Goal: Task Accomplishment & Management: Complete application form

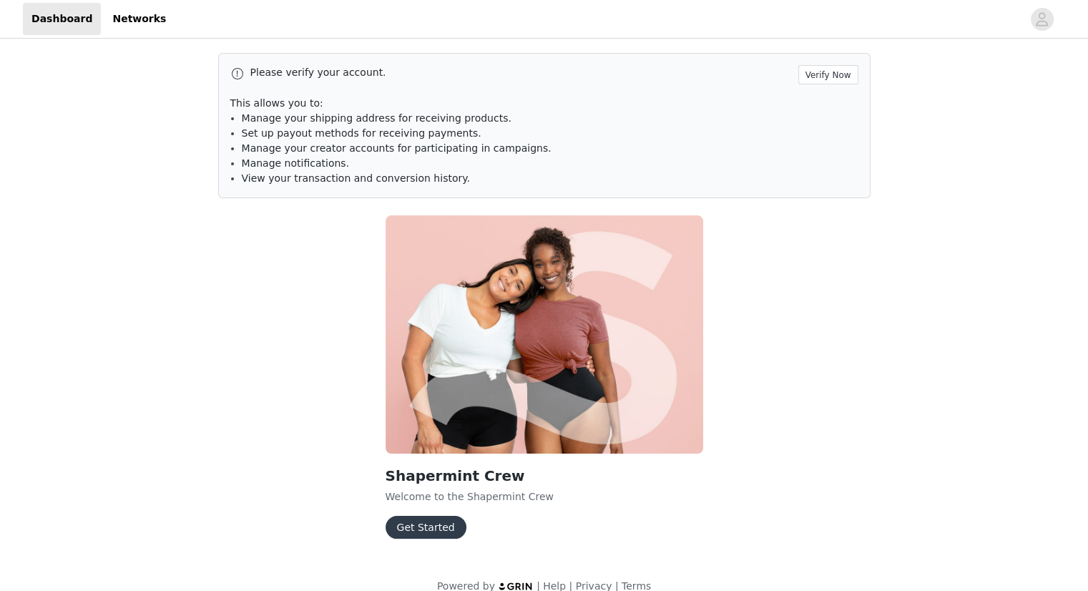
scroll to position [20, 0]
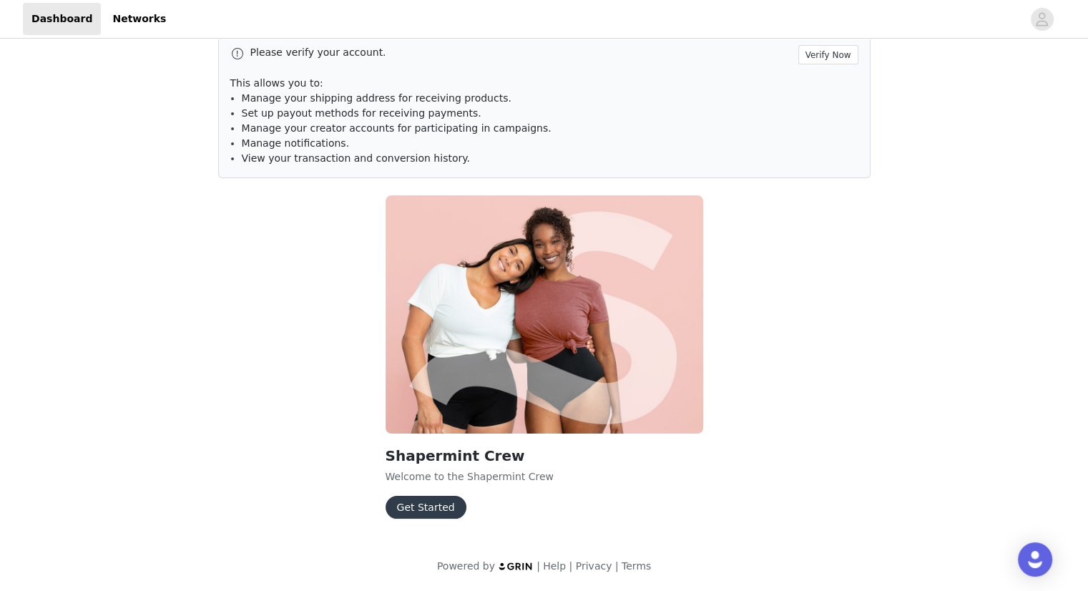
click at [408, 516] on button "Get Started" at bounding box center [425, 507] width 81 height 23
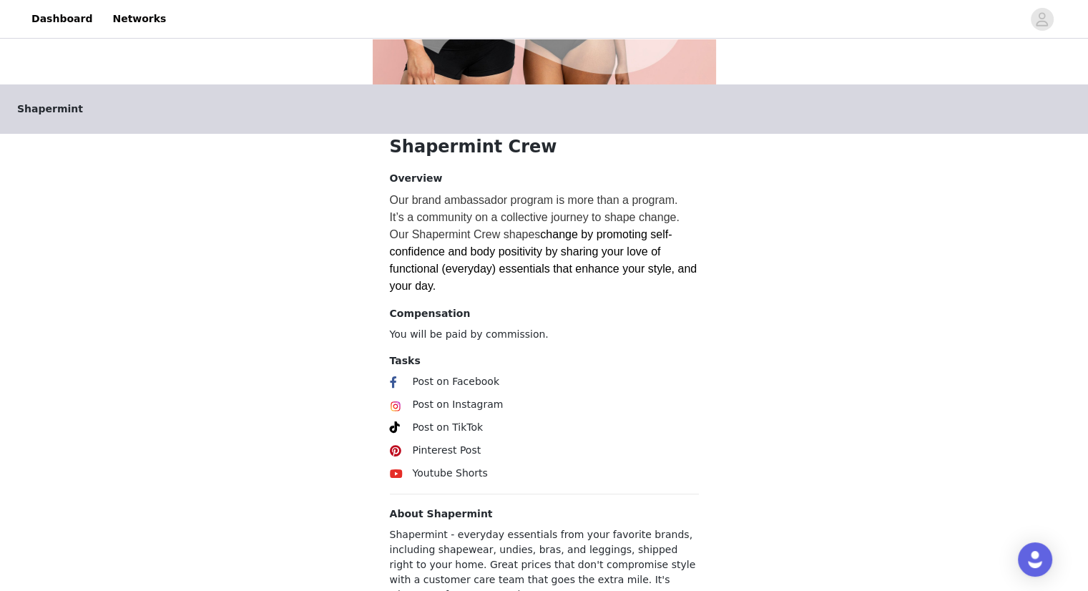
scroll to position [325, 0]
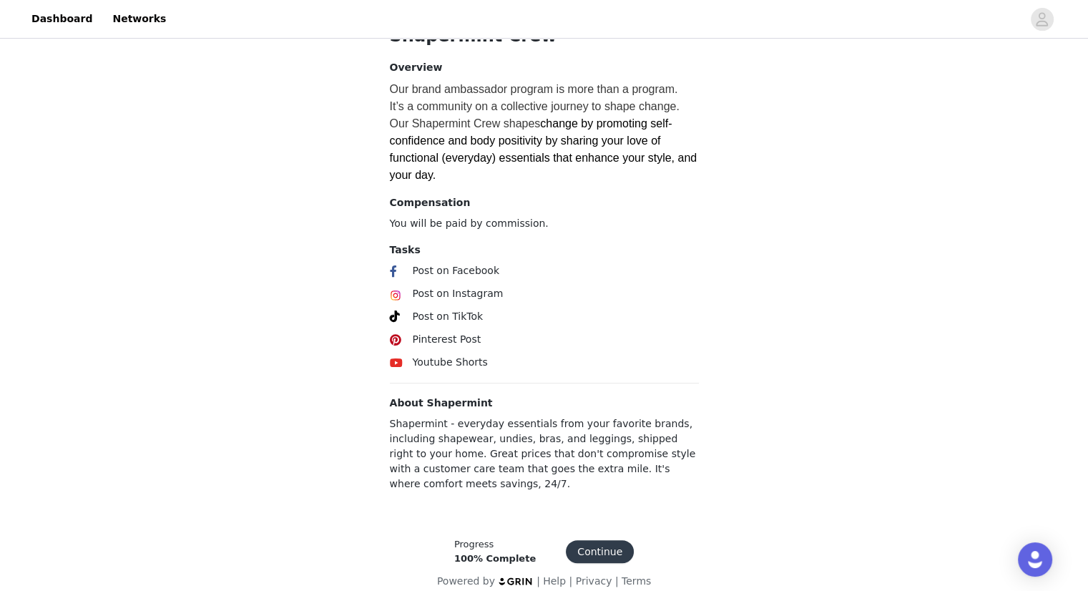
click at [587, 544] on button "Continue" at bounding box center [600, 551] width 68 height 23
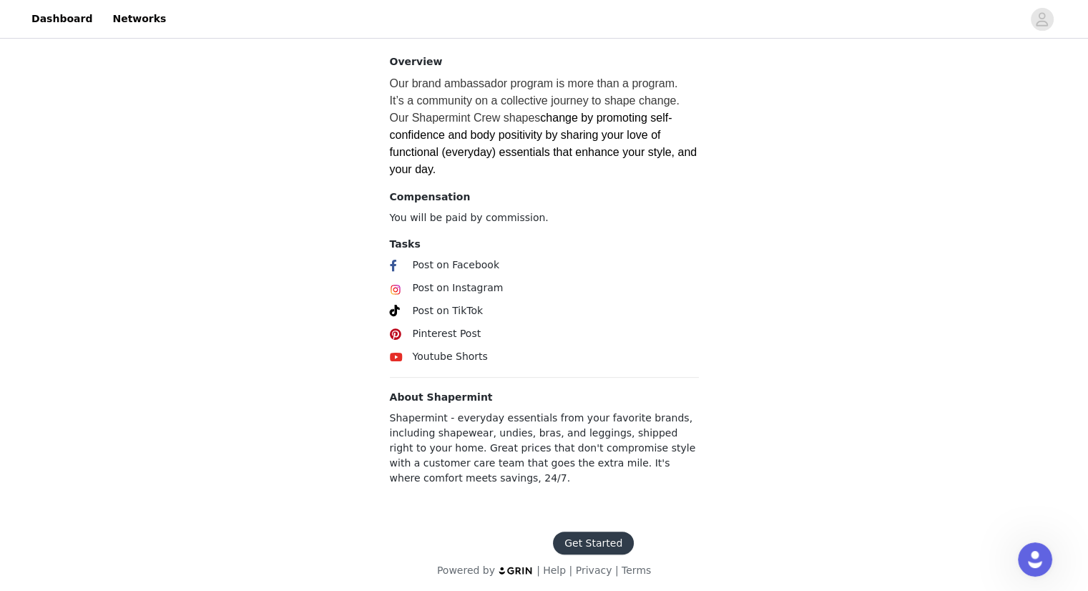
scroll to position [320, 0]
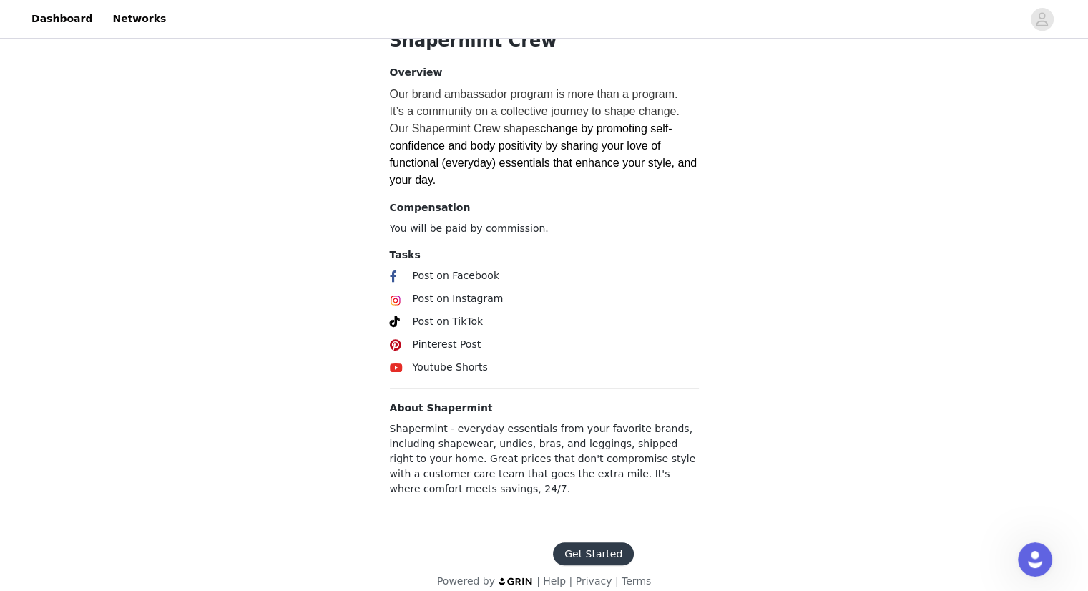
click at [588, 525] on footer "Get Started Powered by | Help | Privacy | Terms" at bounding box center [544, 565] width 248 height 81
click at [595, 542] on button "Get Started" at bounding box center [593, 553] width 81 height 23
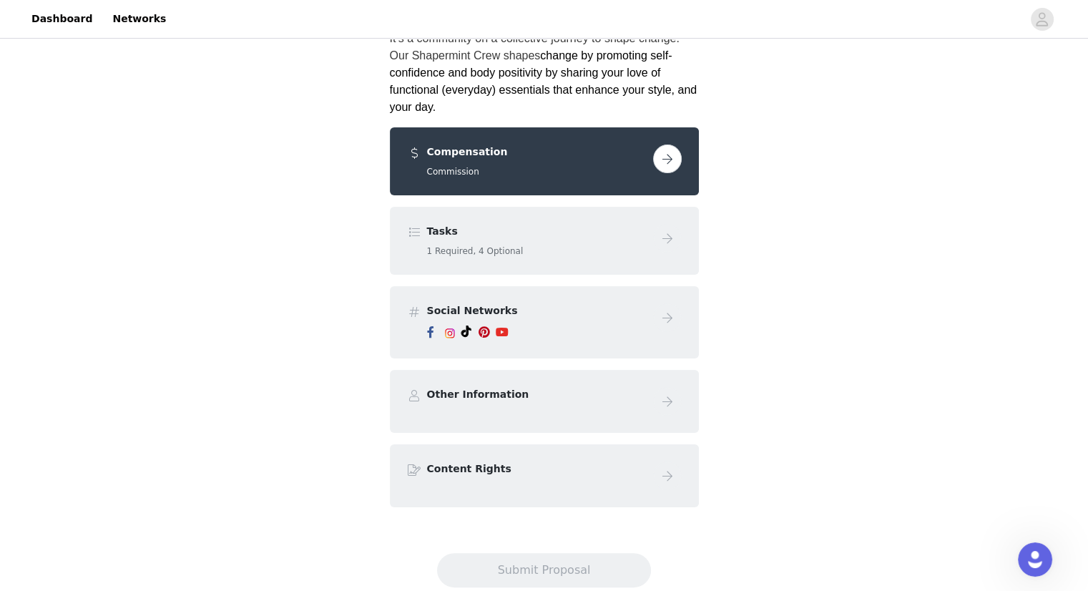
scroll to position [190, 0]
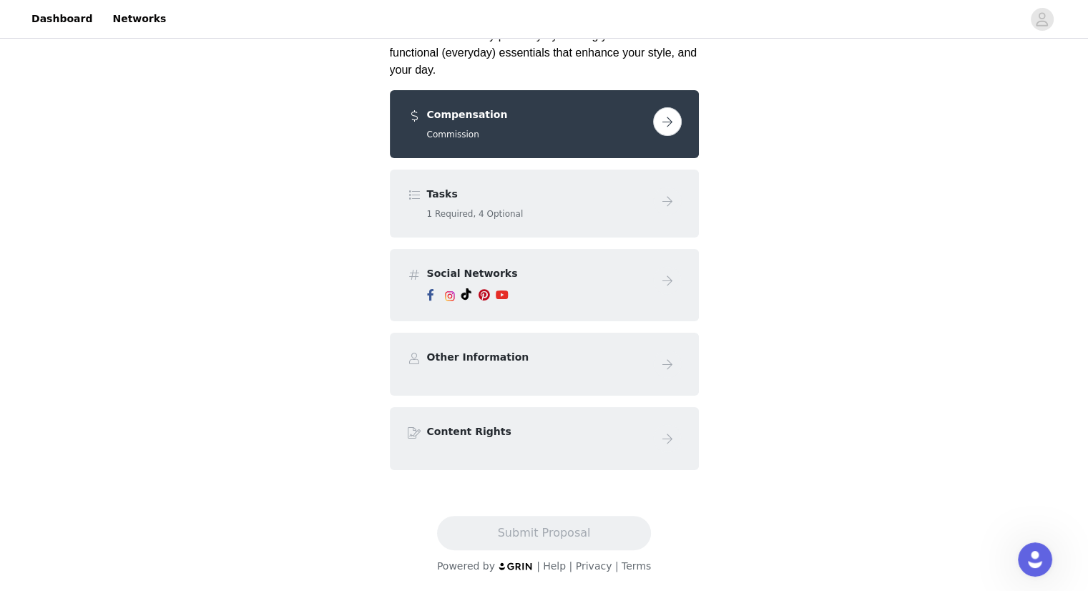
click at [451, 358] on h4 "Other Information" at bounding box center [537, 357] width 220 height 15
click at [464, 434] on h4 "Content Rights" at bounding box center [537, 431] width 220 height 15
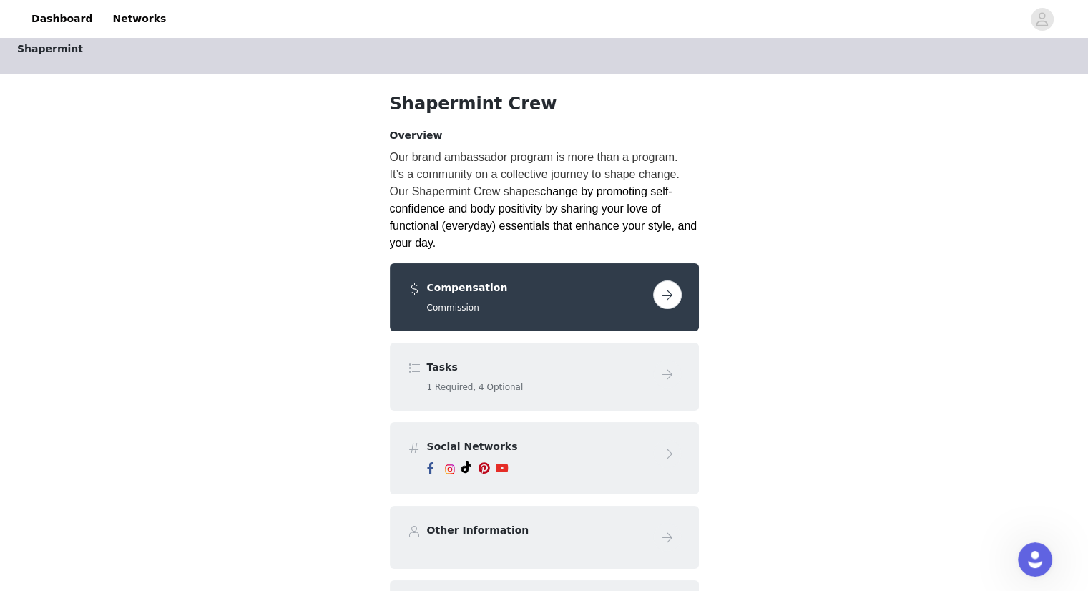
scroll to position [16, 0]
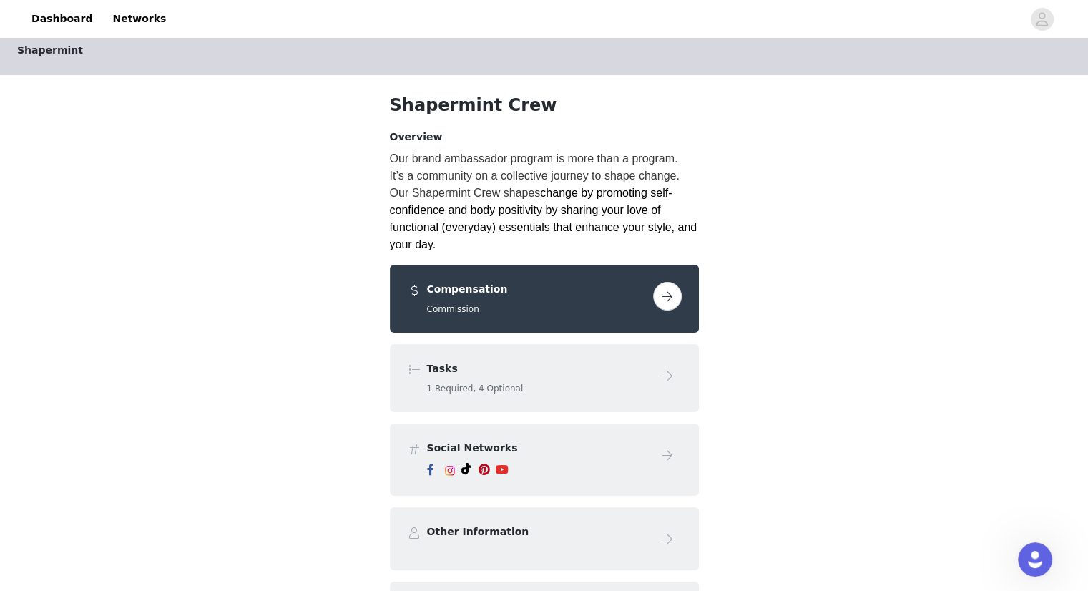
click at [664, 303] on button "button" at bounding box center [667, 296] width 29 height 29
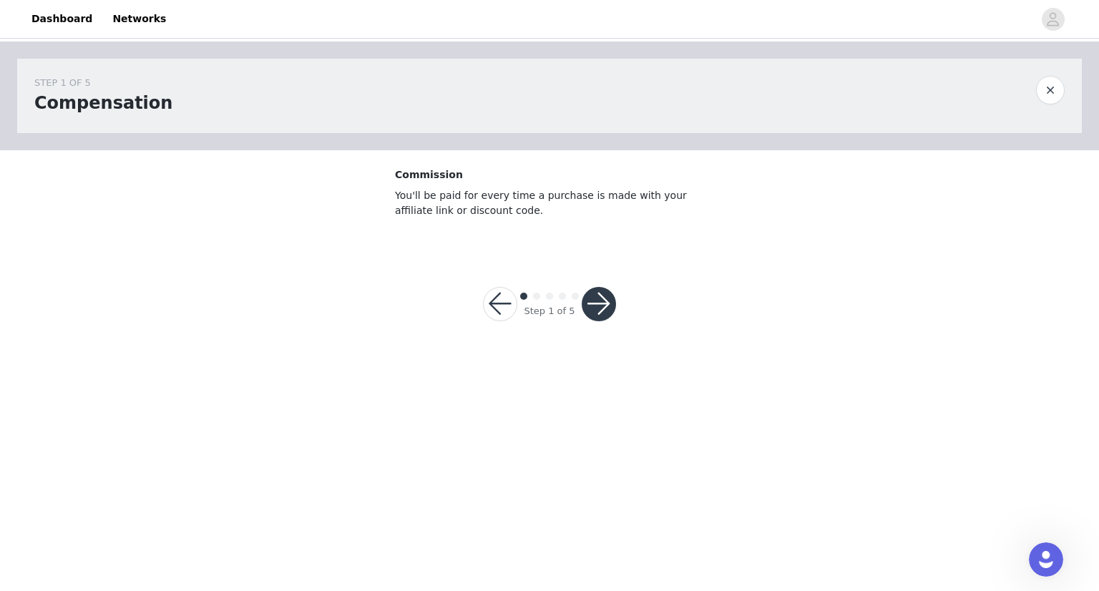
click at [602, 304] on button "button" at bounding box center [598, 304] width 34 height 34
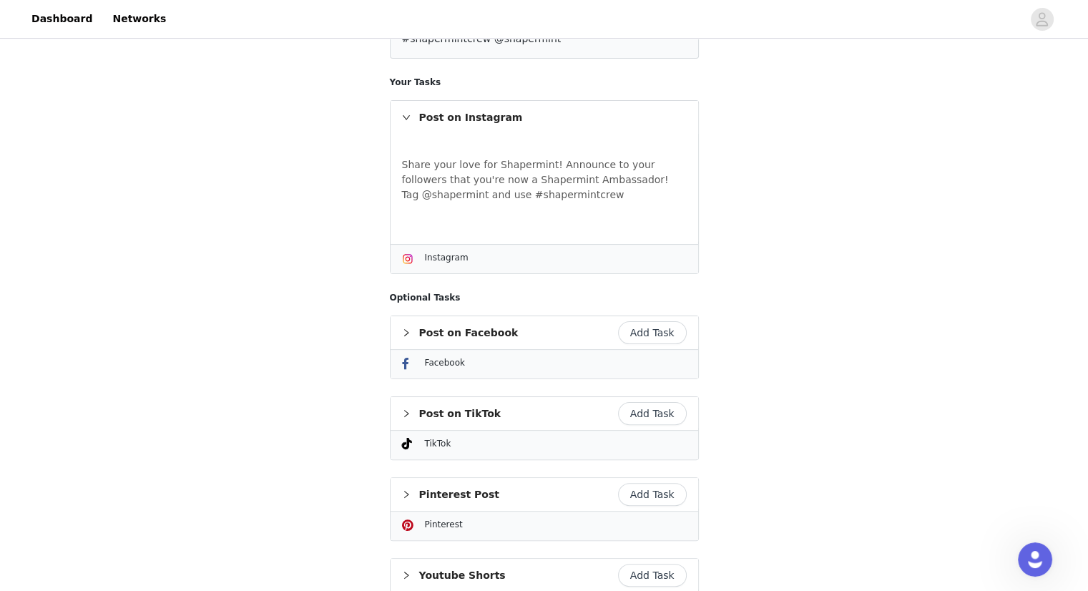
scroll to position [422, 0]
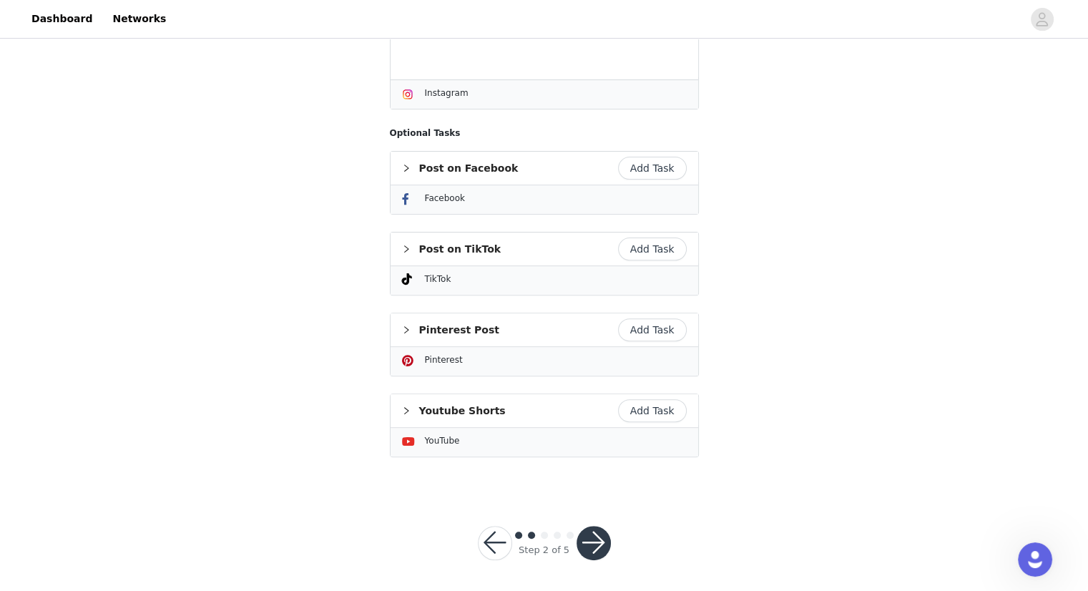
click at [596, 533] on button "button" at bounding box center [593, 543] width 34 height 34
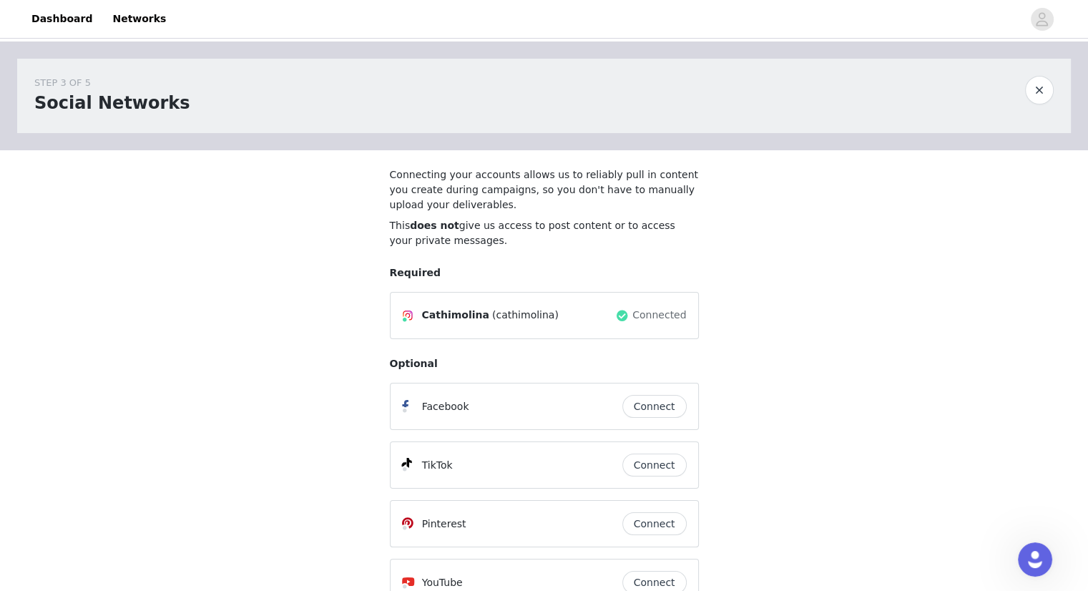
scroll to position [144, 0]
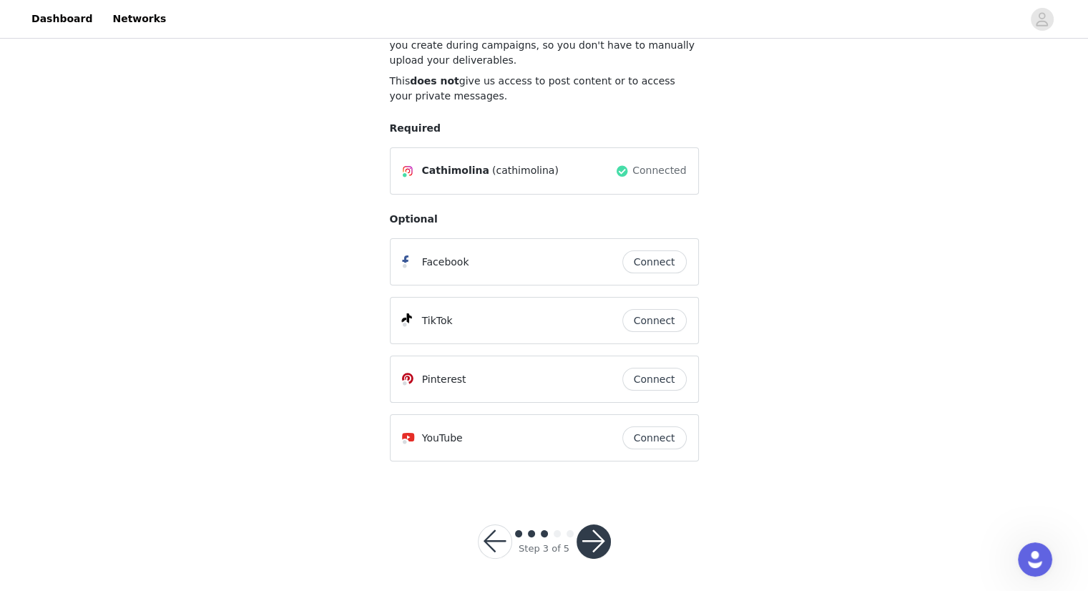
click at [595, 541] on button "button" at bounding box center [593, 541] width 34 height 34
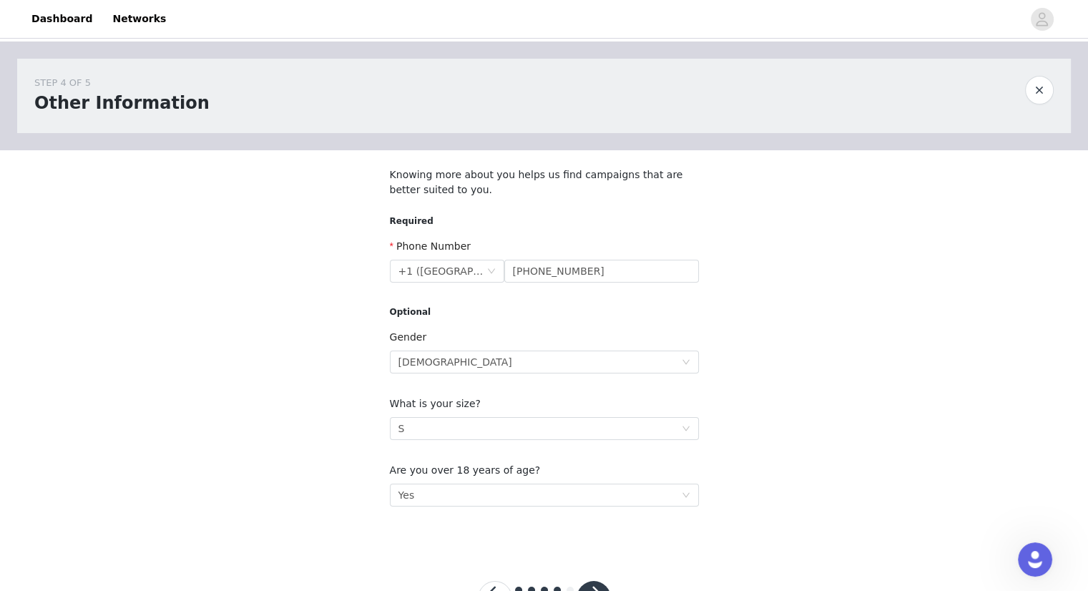
scroll to position [58, 0]
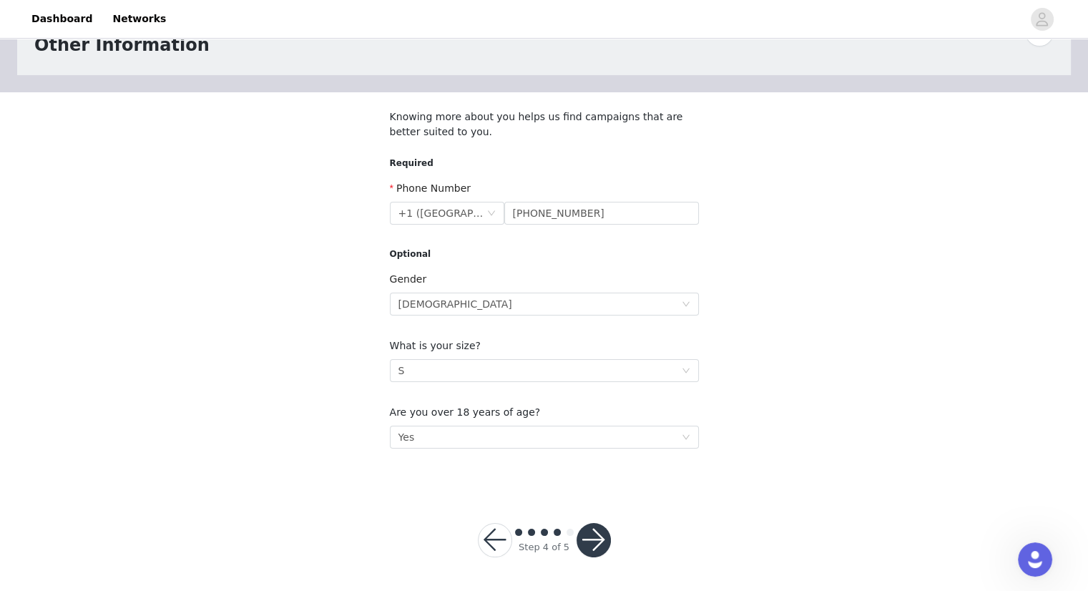
click at [596, 539] on button "button" at bounding box center [593, 540] width 34 height 34
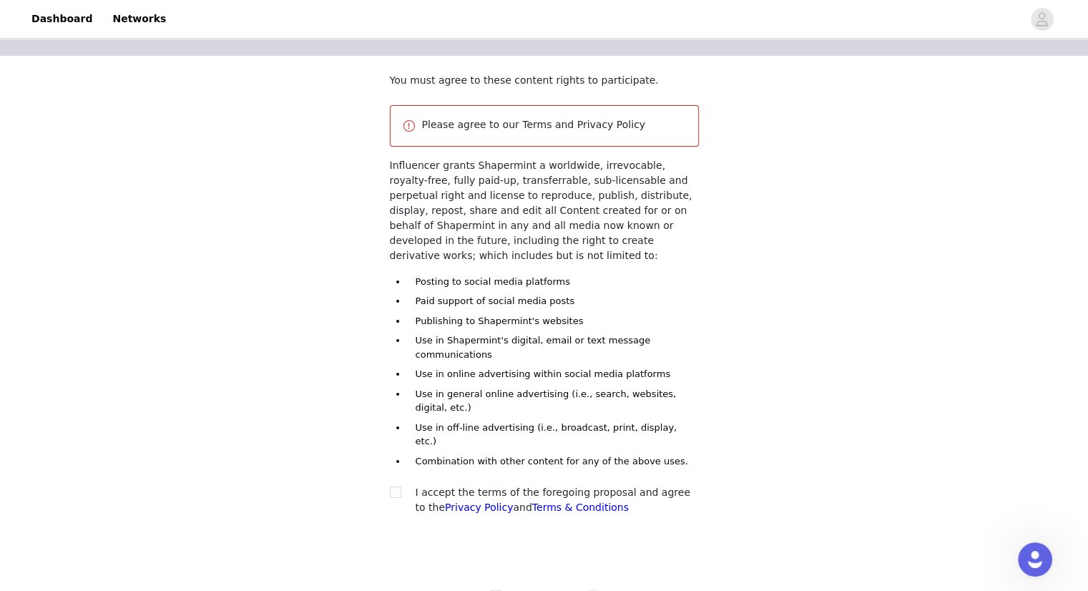
scroll to position [104, 0]
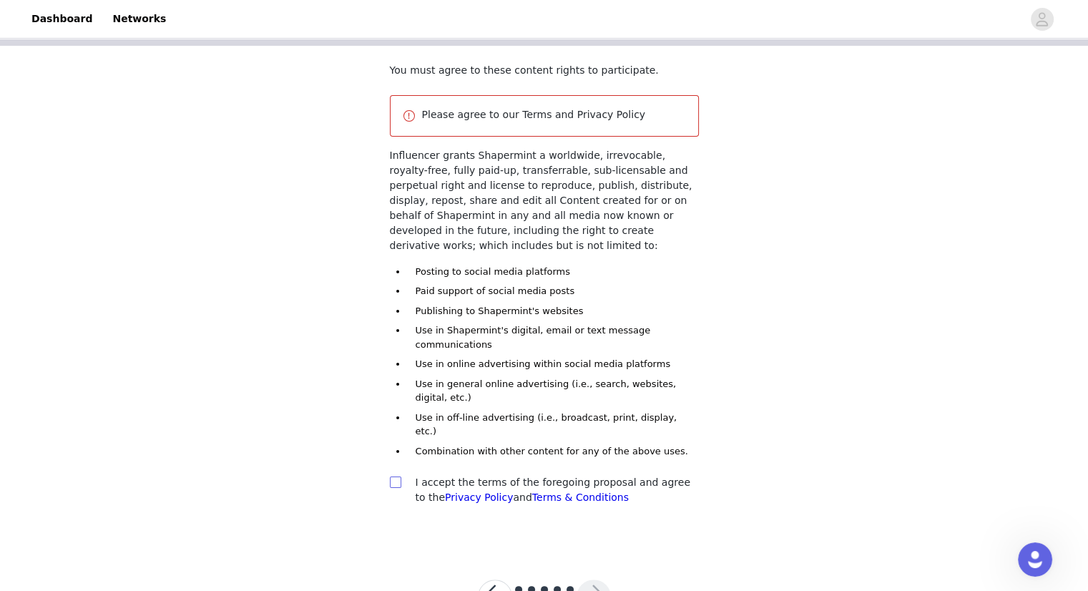
click at [395, 476] on input "checkbox" at bounding box center [395, 481] width 10 height 10
checkbox input "true"
click at [596, 579] on button "button" at bounding box center [593, 596] width 34 height 34
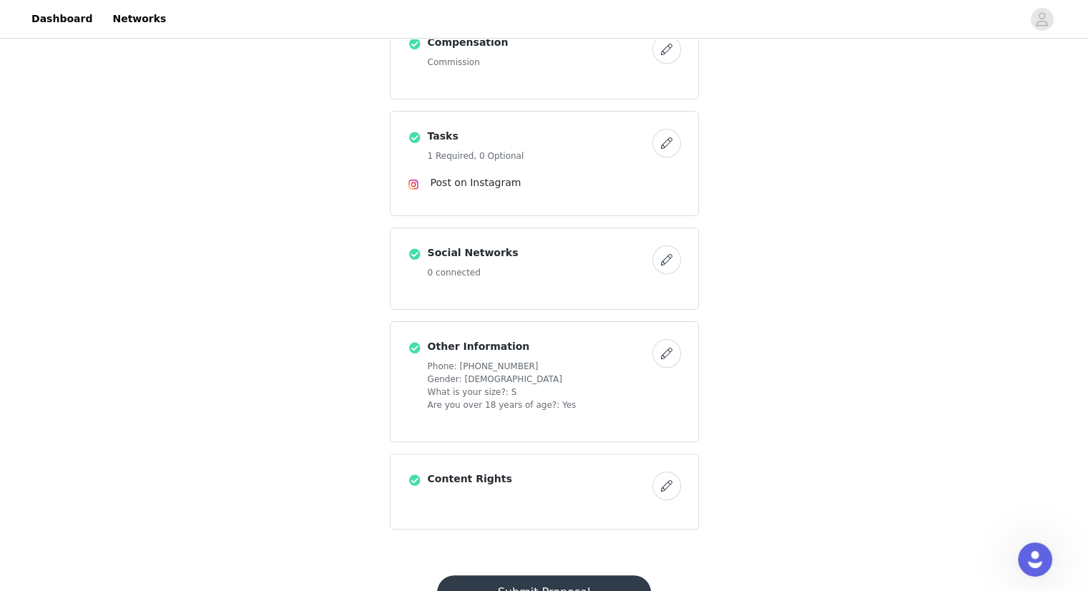
scroll to position [321, 0]
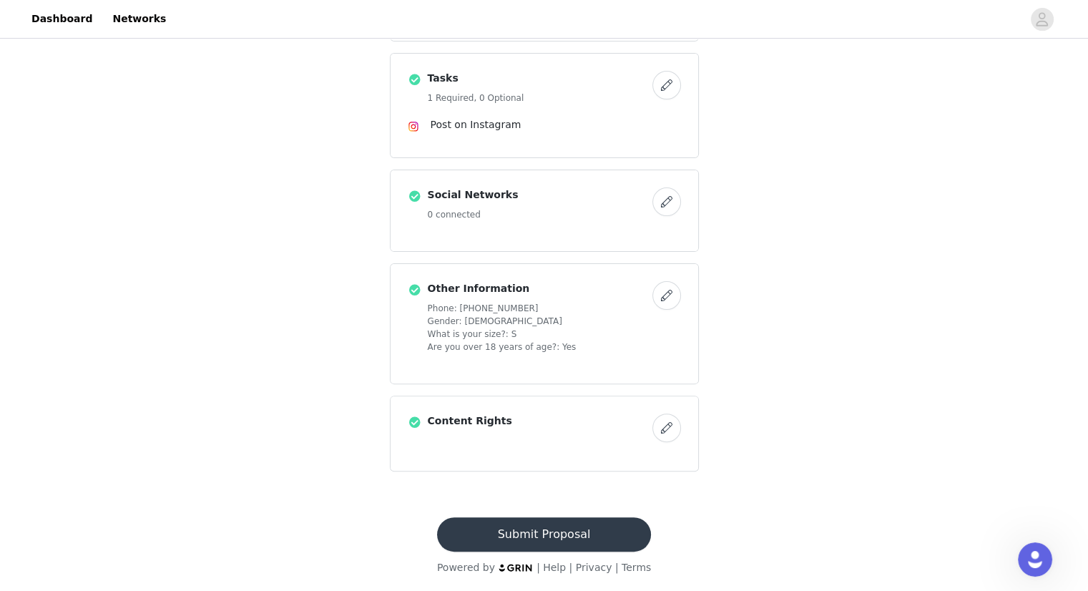
click at [609, 526] on button "Submit Proposal" at bounding box center [544, 534] width 214 height 34
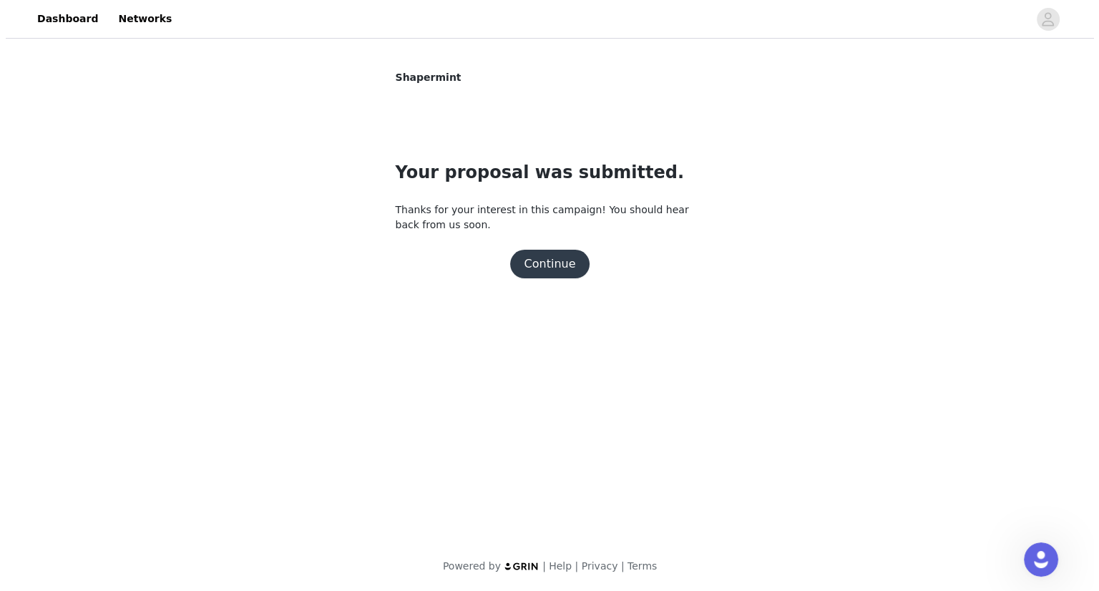
scroll to position [0, 0]
click at [549, 252] on button "Continue" at bounding box center [549, 264] width 80 height 29
